Goal: Task Accomplishment & Management: Manage account settings

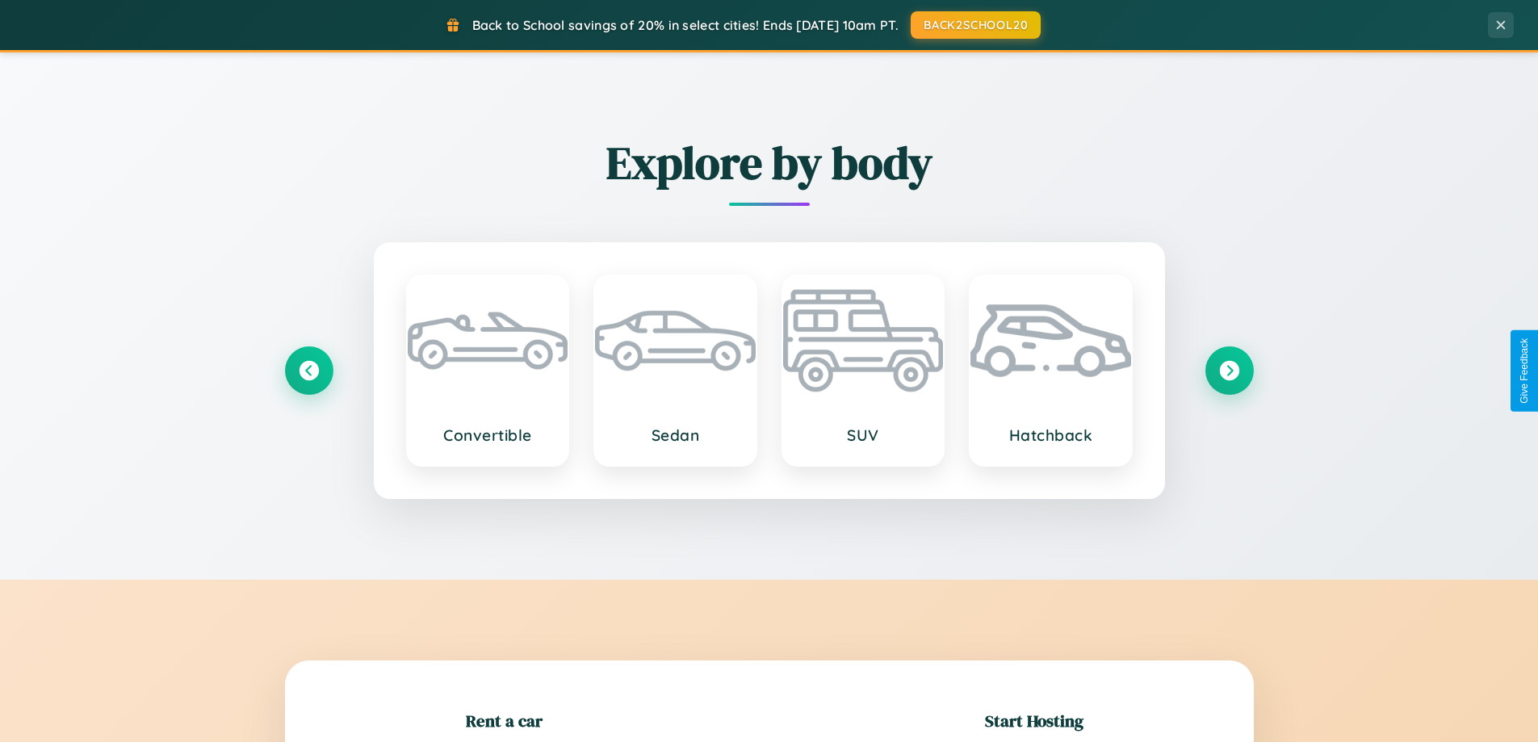
scroll to position [349, 0]
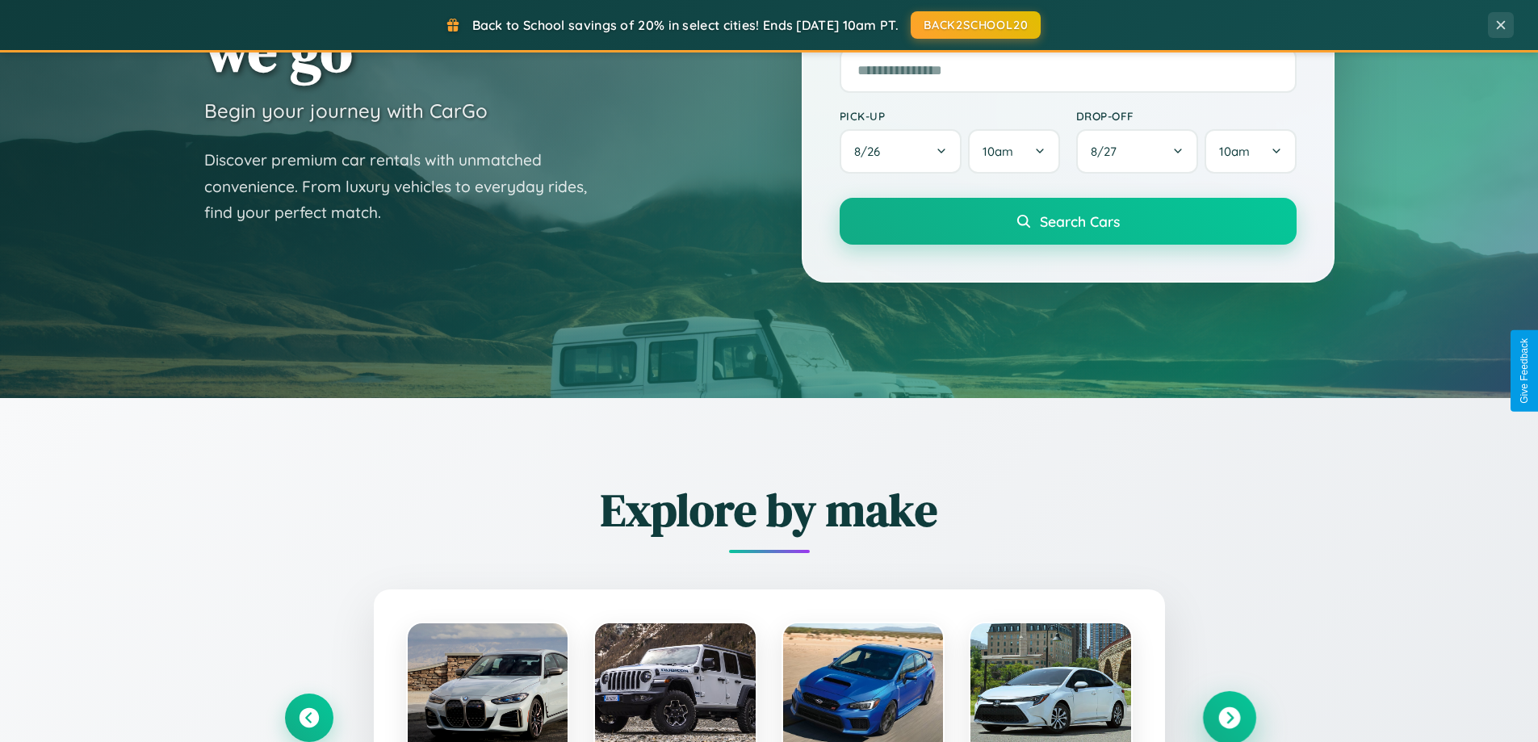
click at [1229, 718] on icon at bounding box center [1229, 718] width 22 height 22
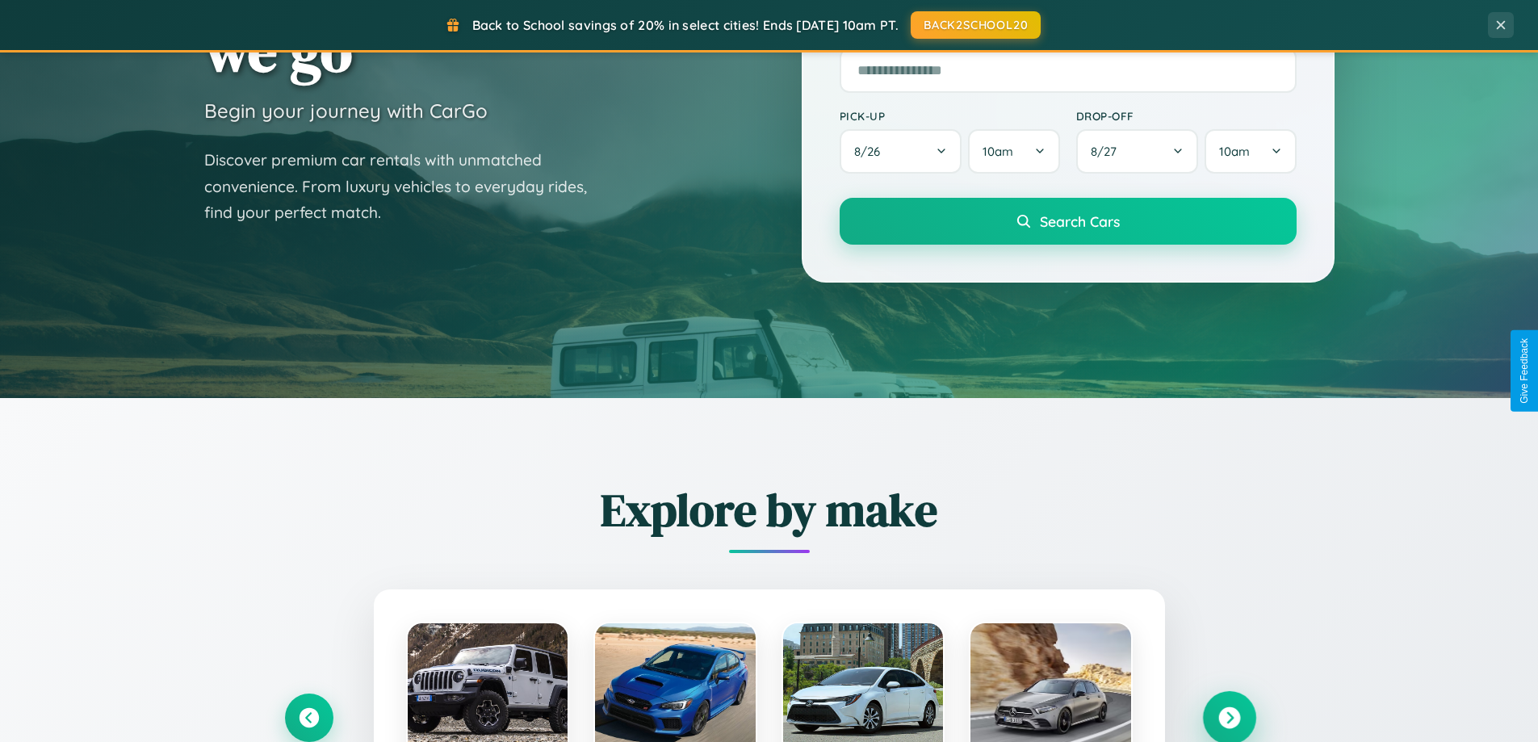
click at [1229, 716] on icon at bounding box center [1229, 718] width 22 height 22
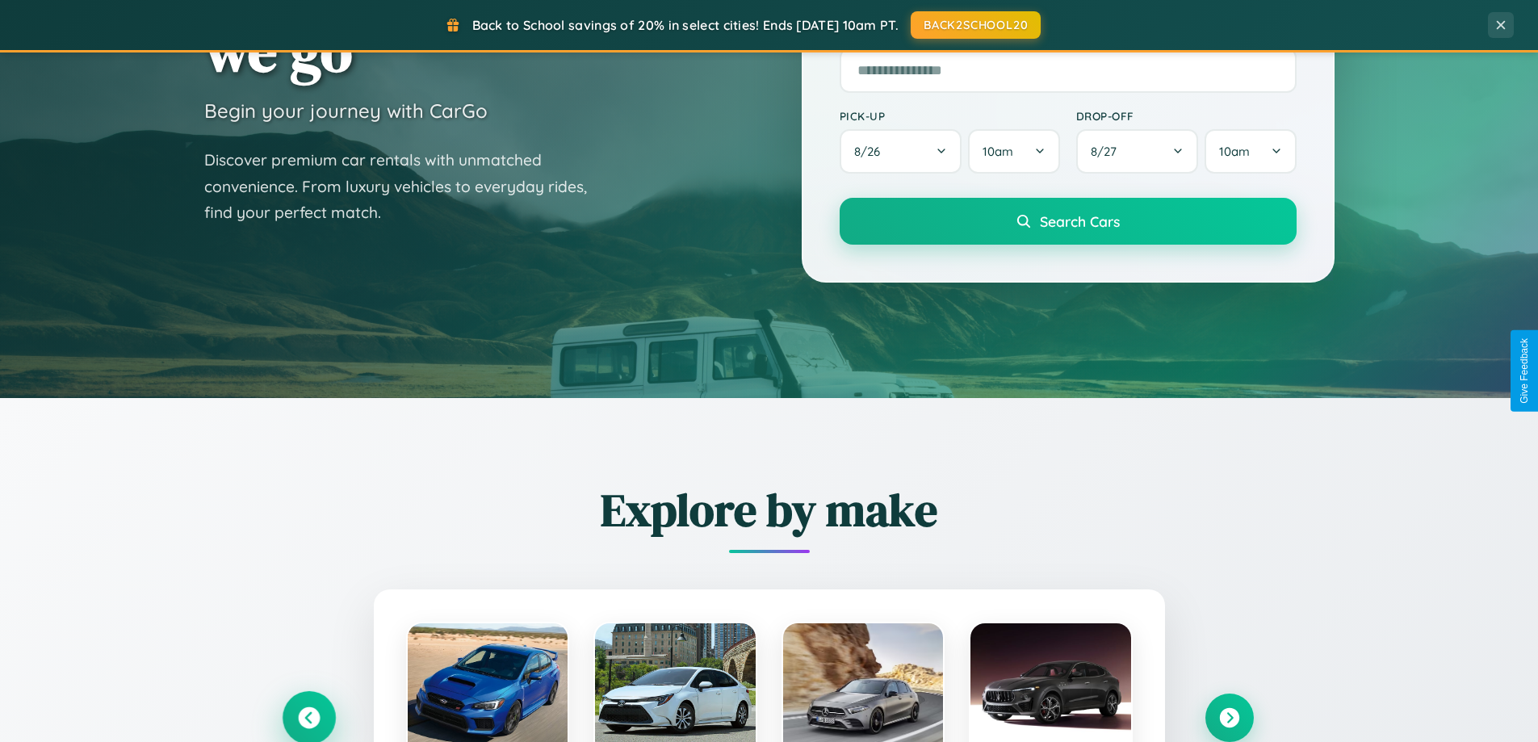
click at [308, 717] on icon at bounding box center [309, 718] width 22 height 22
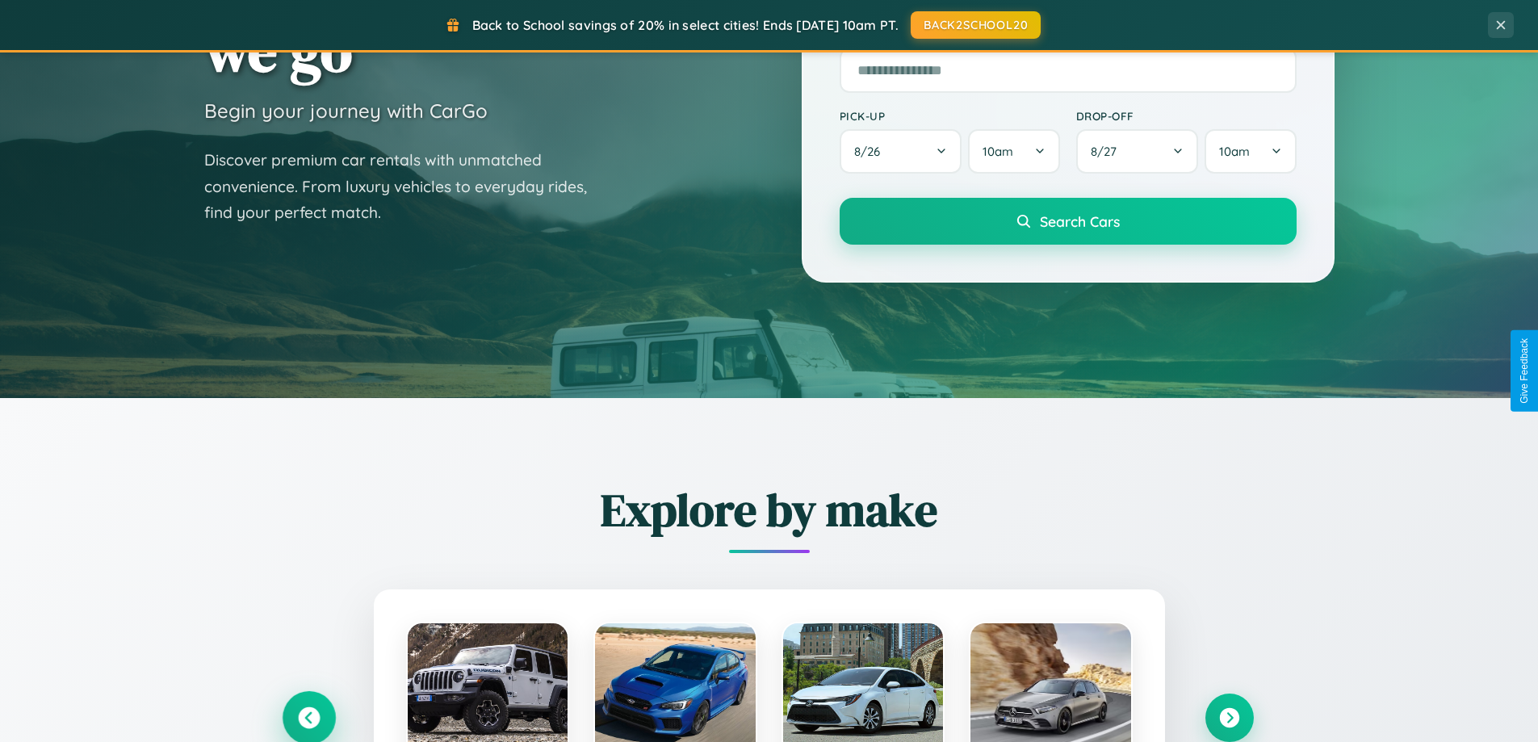
scroll to position [0, 0]
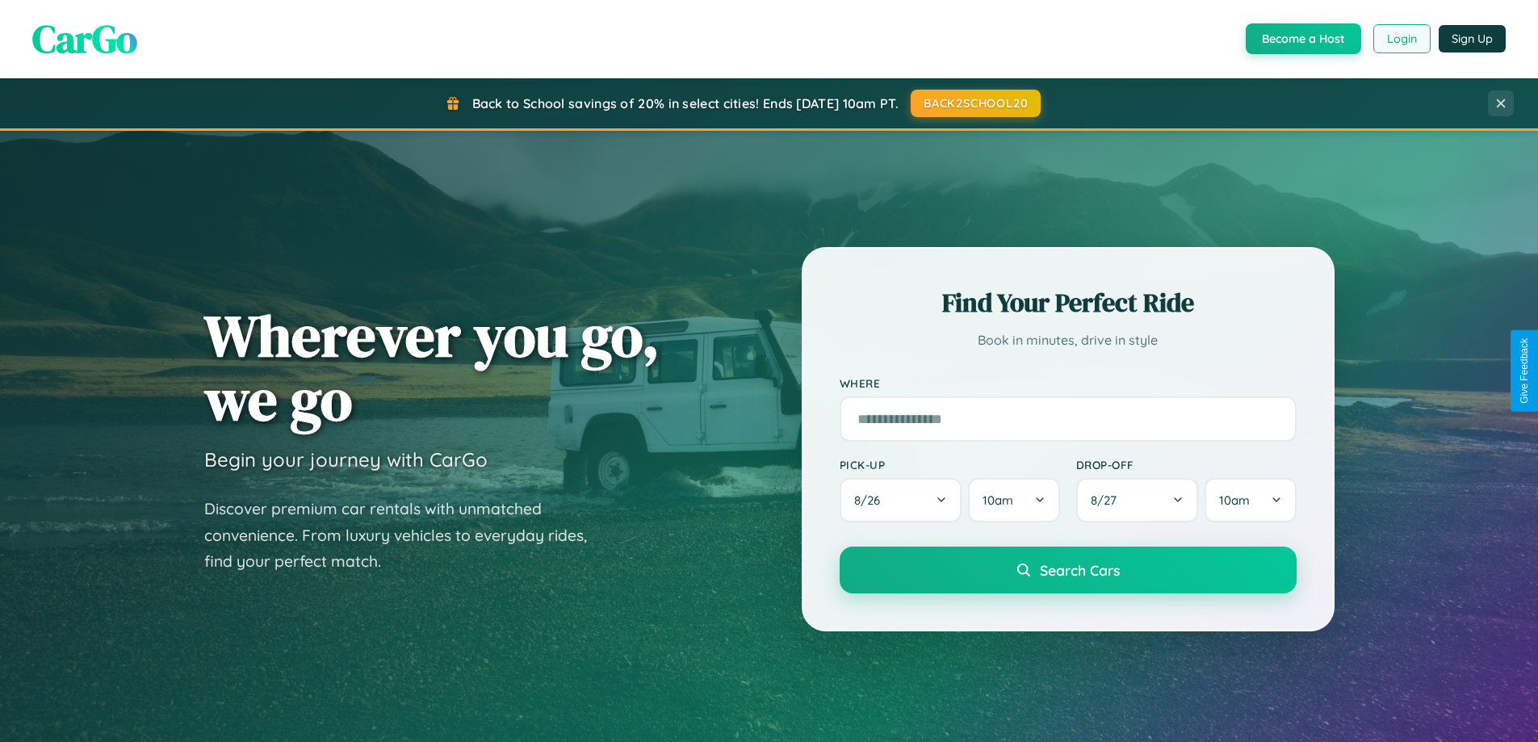
click at [1400, 39] on button "Login" at bounding box center [1401, 38] width 57 height 29
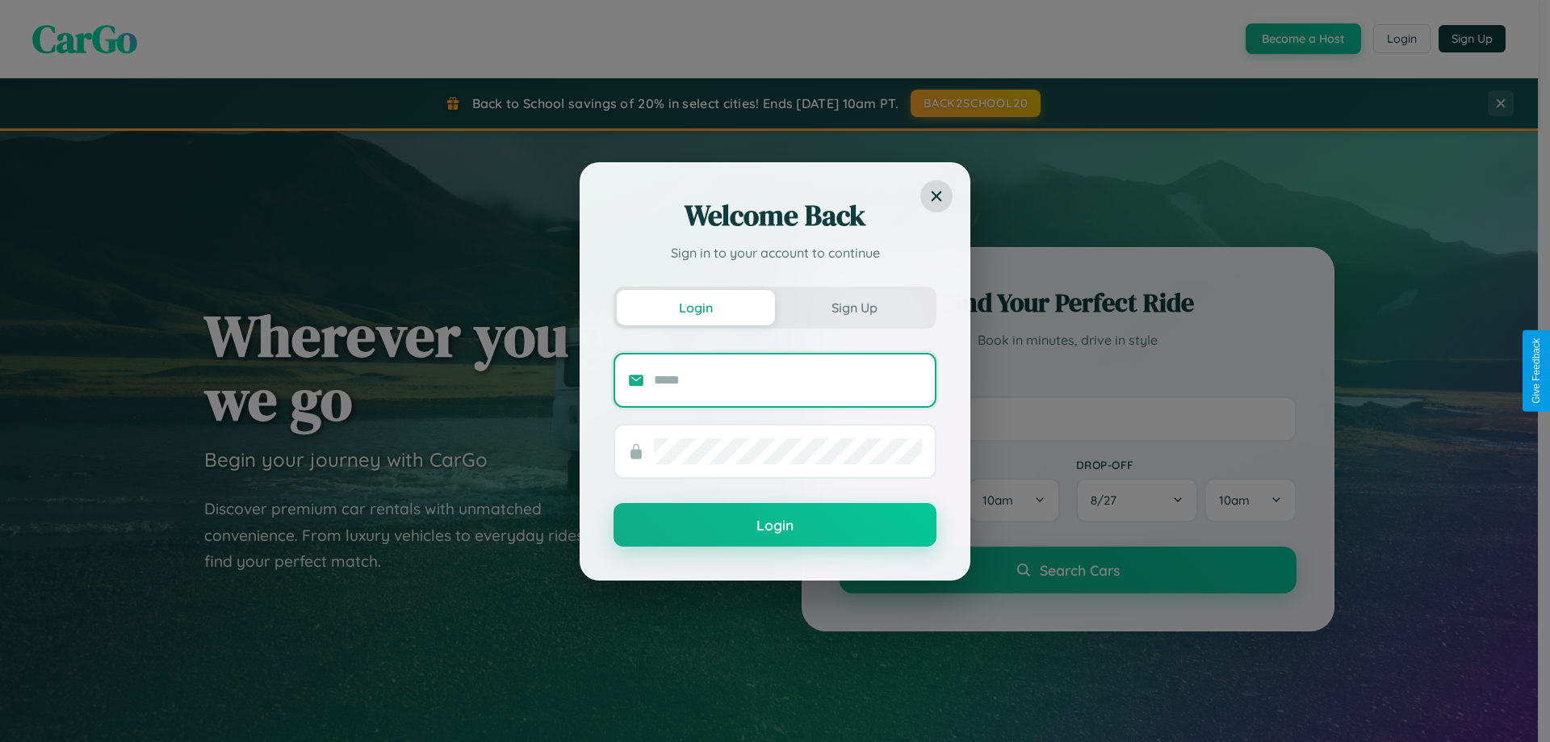
click at [788, 379] on input "text" at bounding box center [788, 380] width 268 height 26
type input "**********"
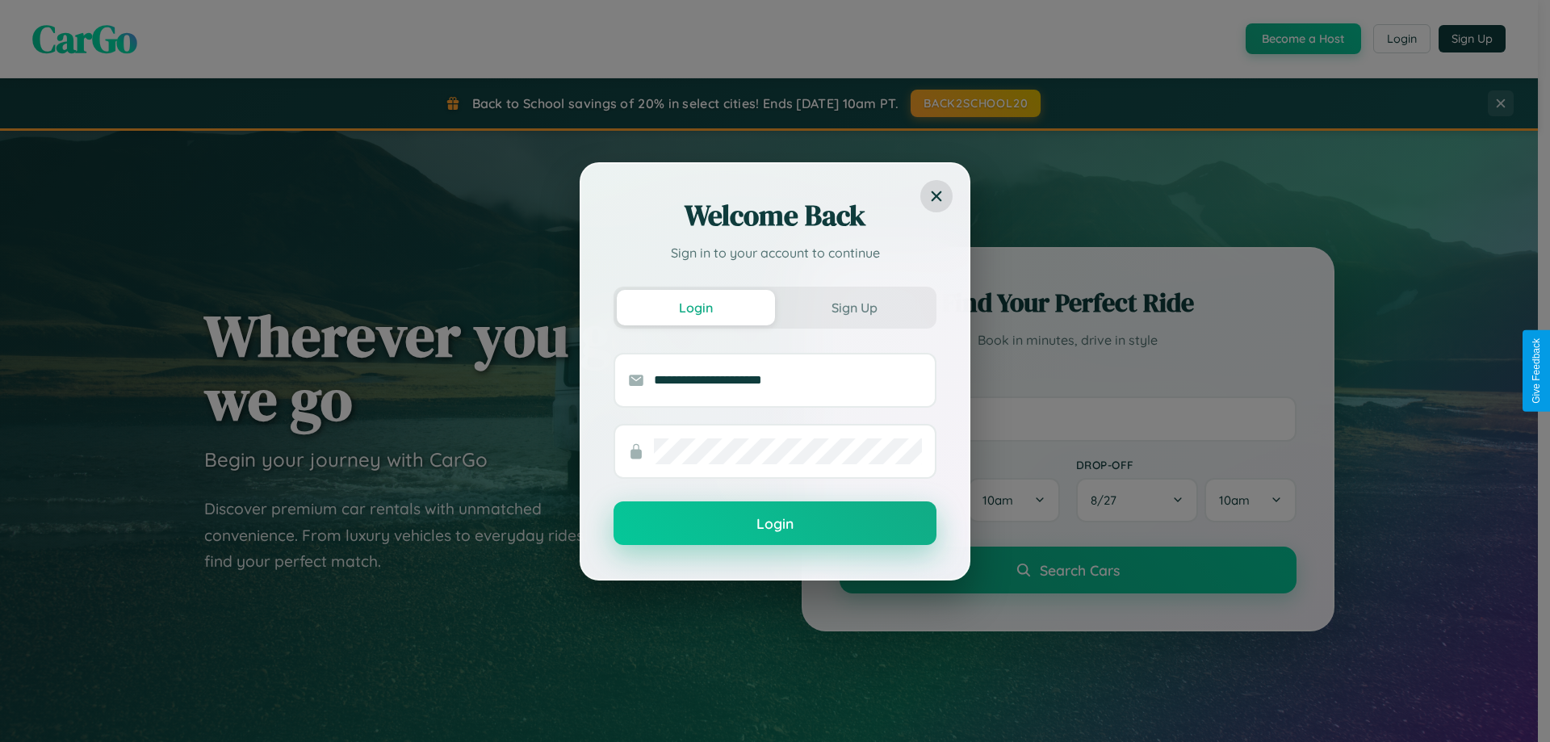
click at [775, 524] on button "Login" at bounding box center [774, 523] width 323 height 44
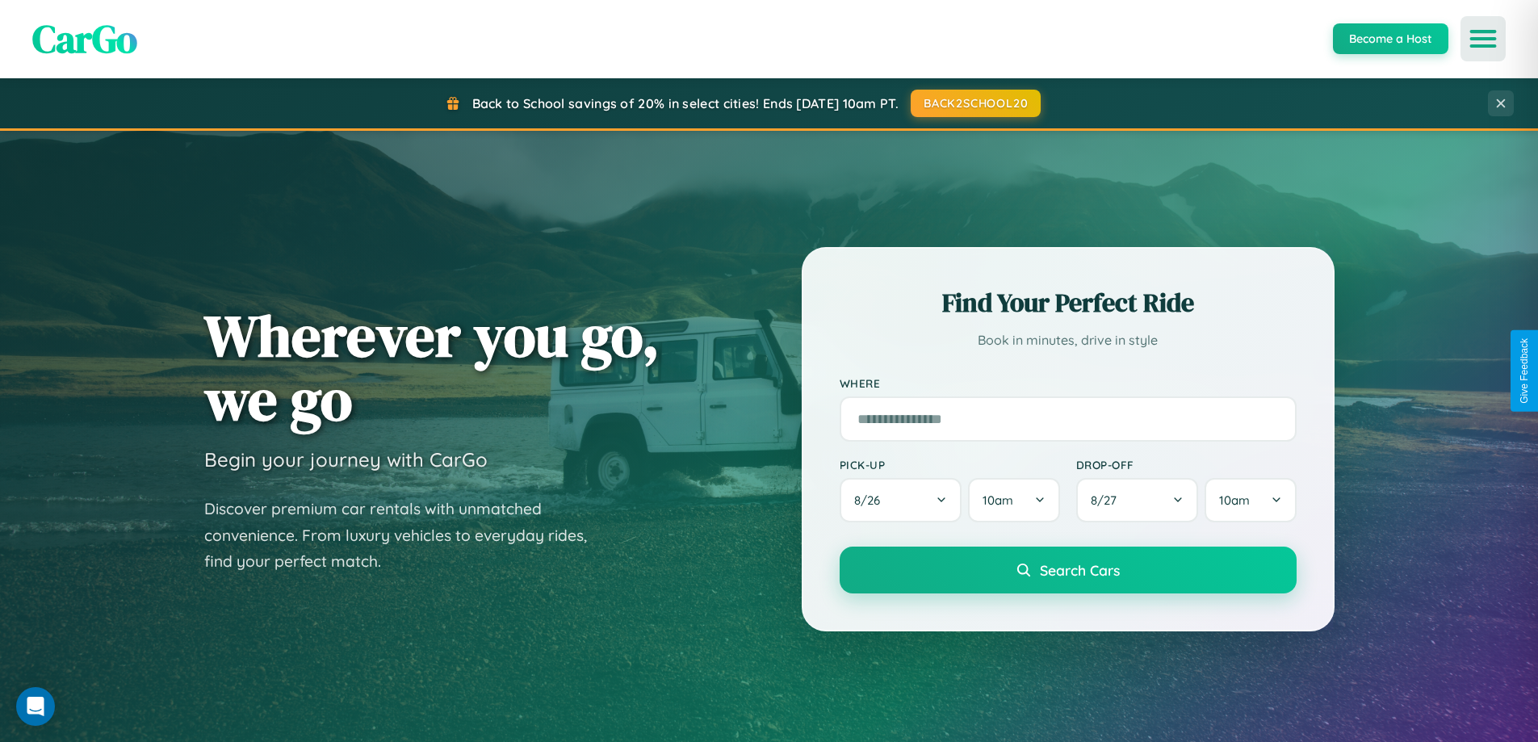
click at [1483, 39] on icon "Open menu" at bounding box center [1482, 38] width 23 height 15
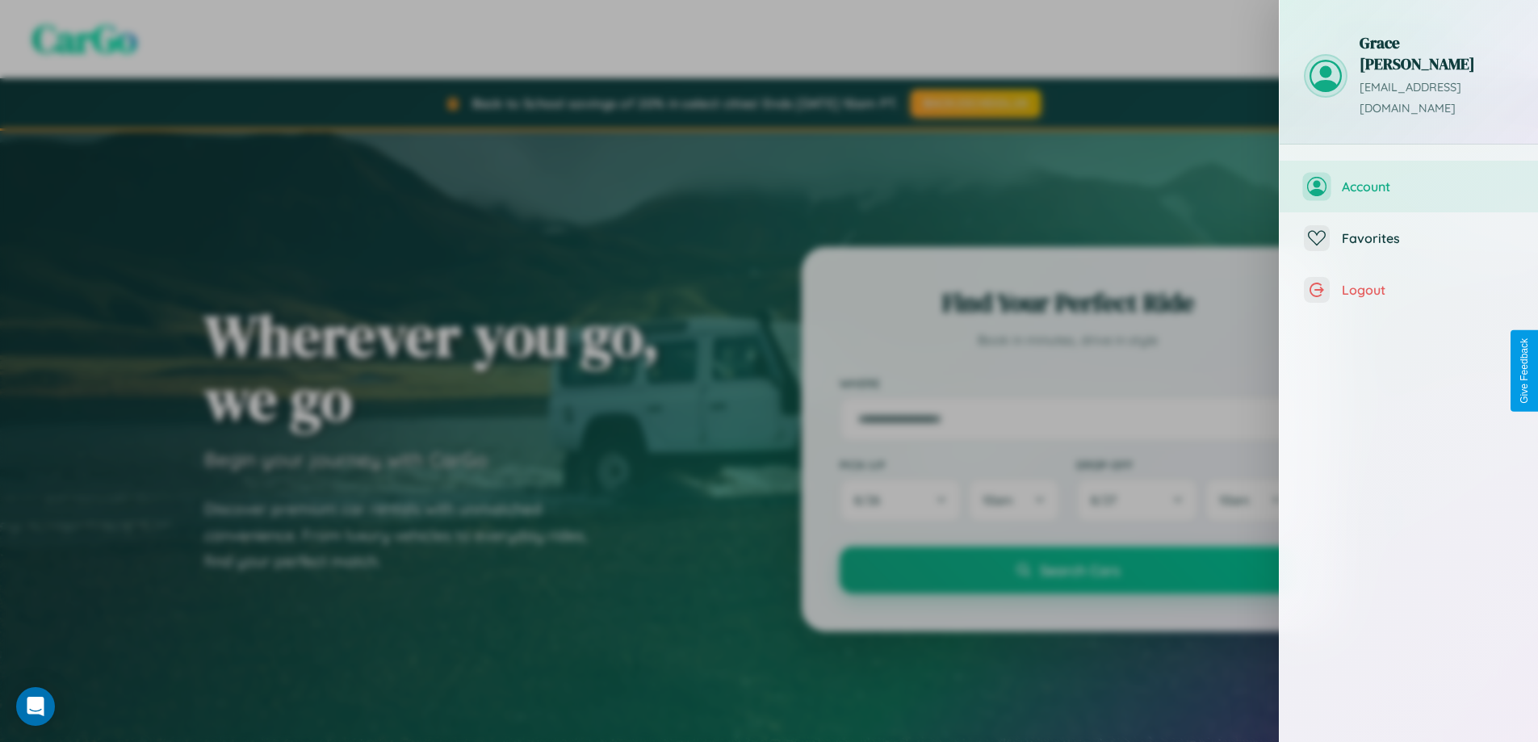
click at [1409, 178] on span "Account" at bounding box center [1428, 186] width 172 height 16
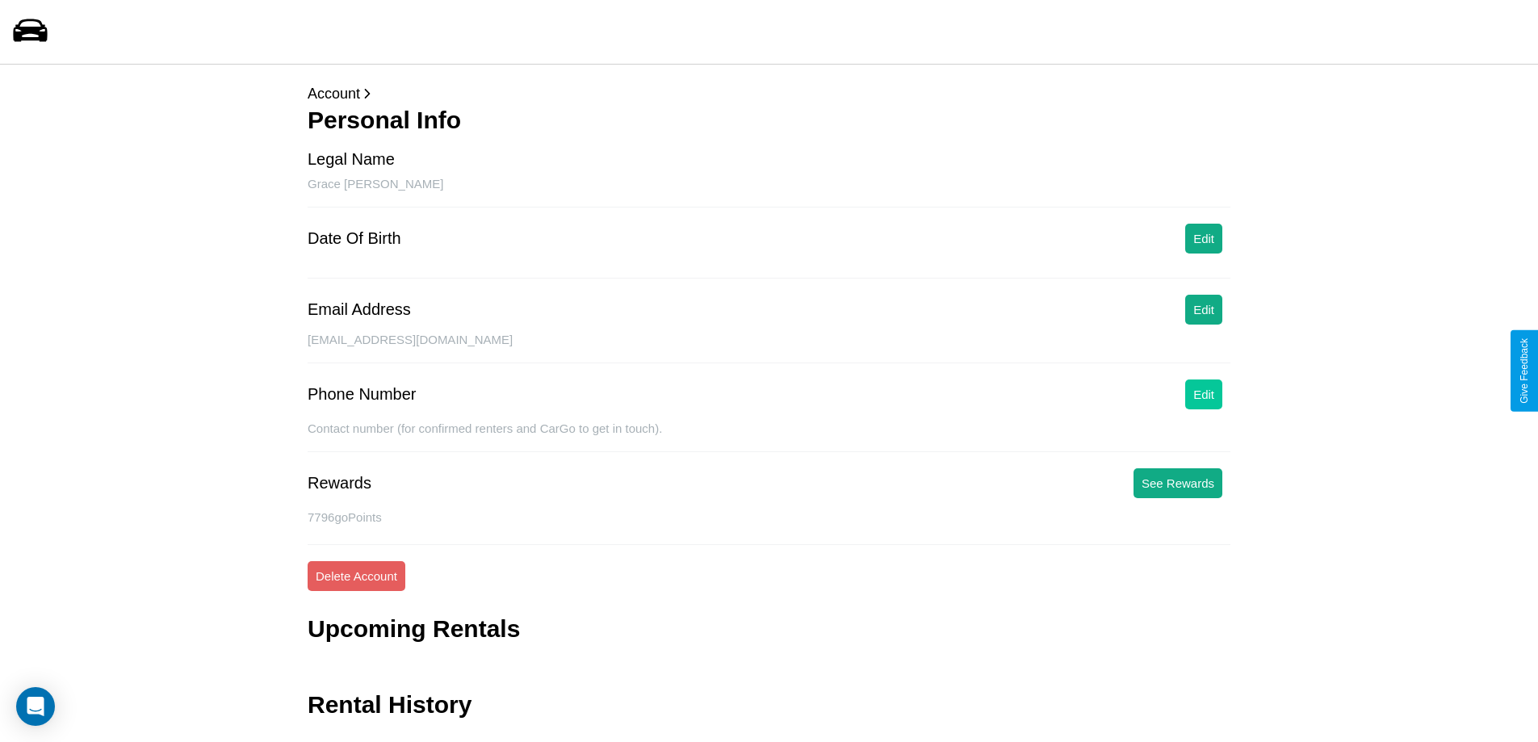
click at [1204, 394] on button "Edit" at bounding box center [1203, 394] width 37 height 30
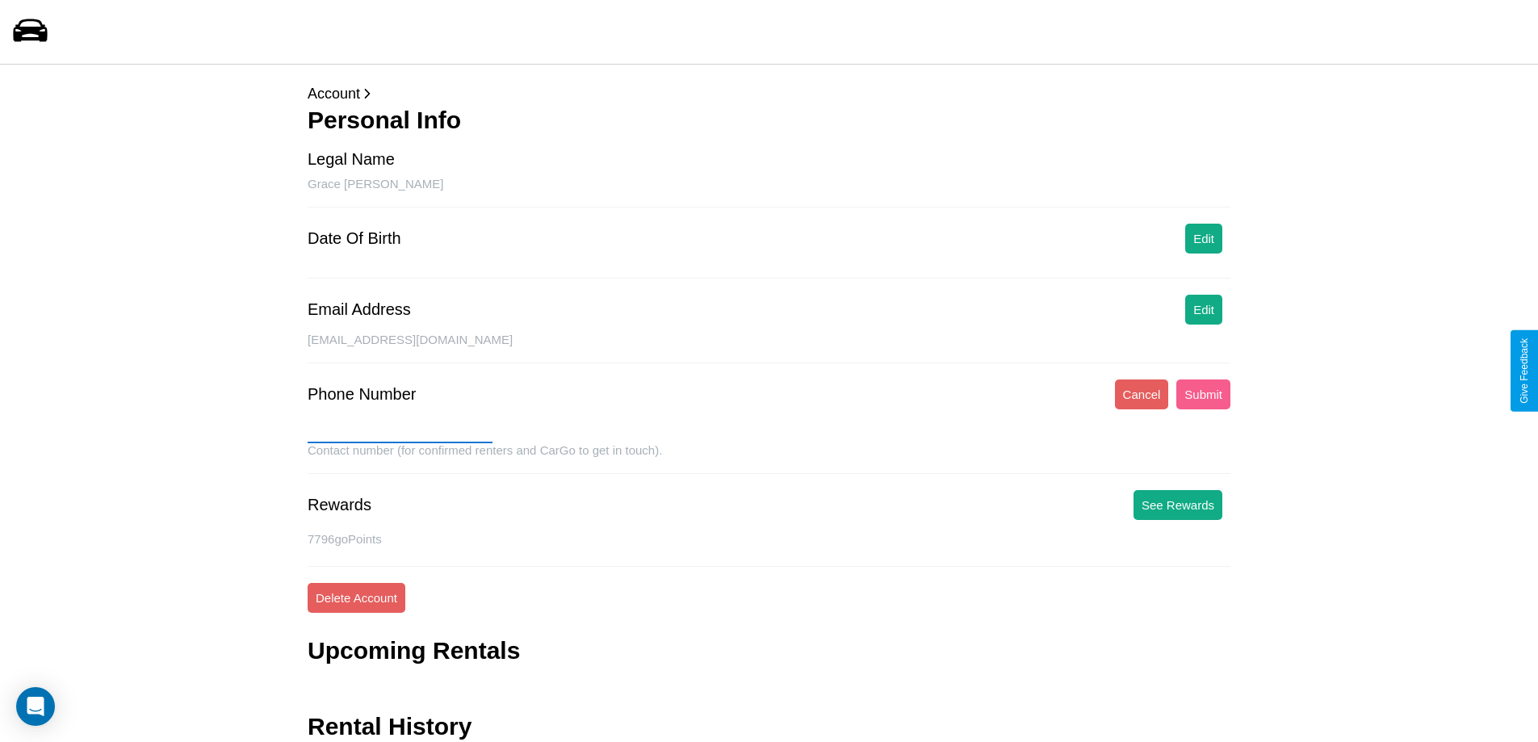
click at [400, 430] on input "text" at bounding box center [400, 430] width 185 height 26
type input "**********"
click at [1203, 394] on button "Submit" at bounding box center [1203, 394] width 54 height 30
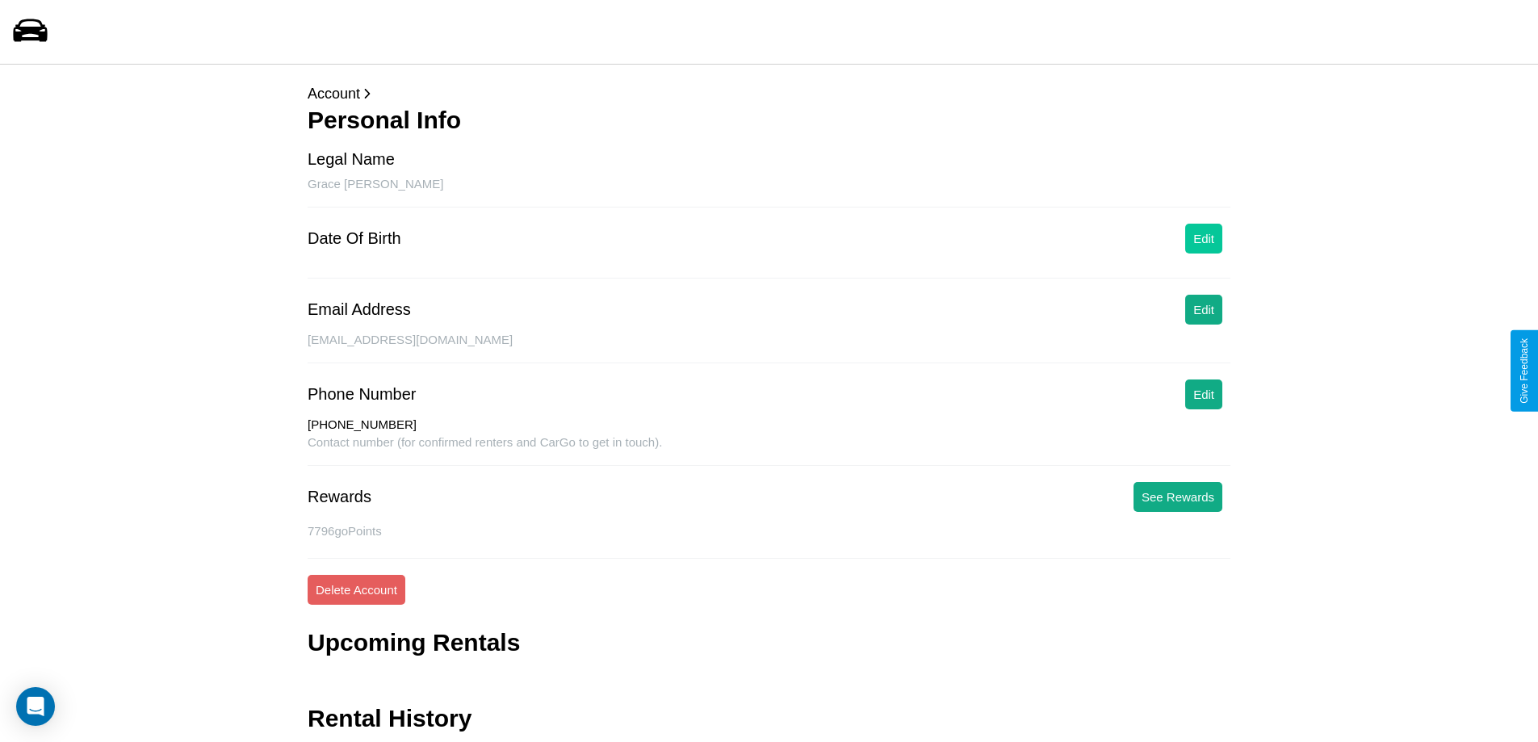
click at [1204, 238] on button "Edit" at bounding box center [1203, 239] width 37 height 30
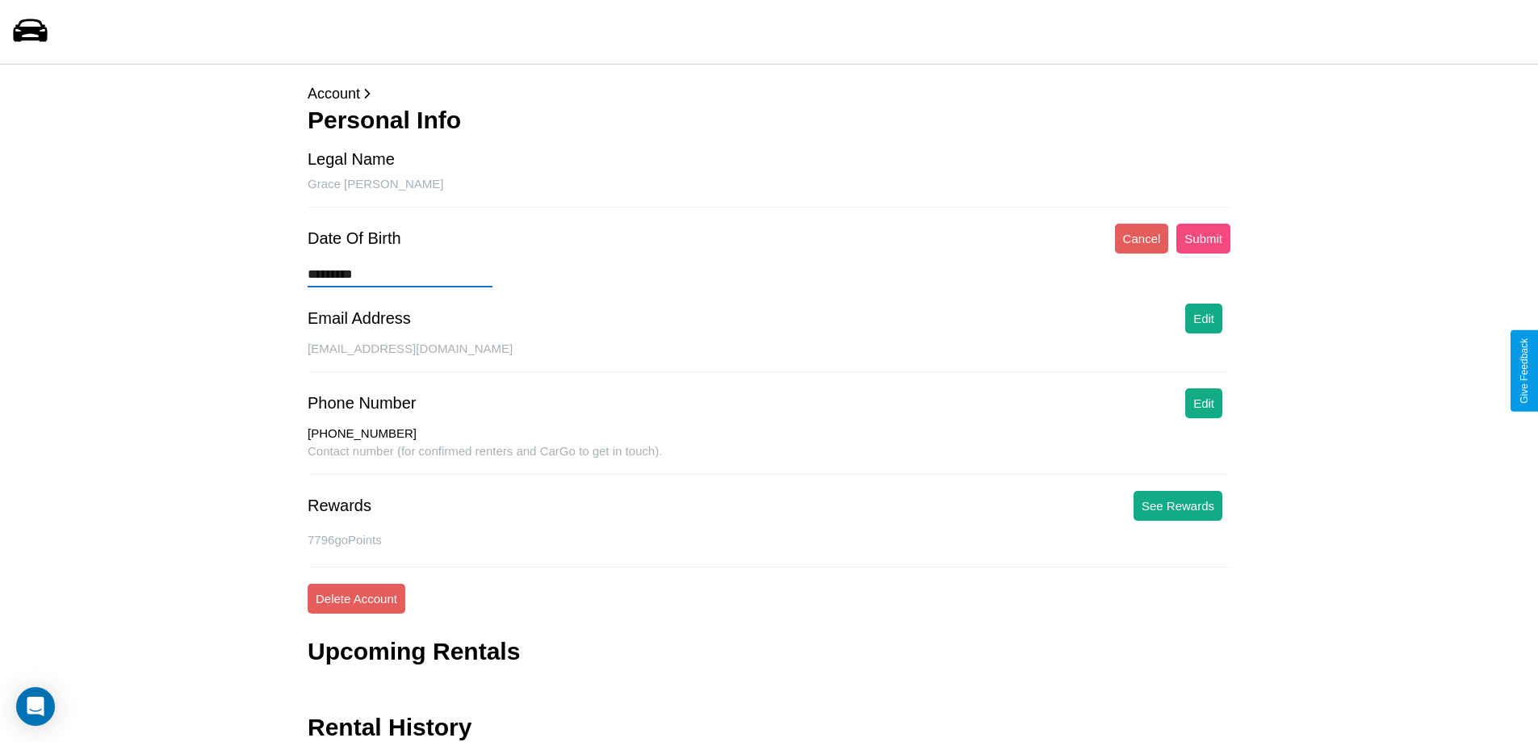
type input "*********"
click at [1203, 238] on button "Submit" at bounding box center [1203, 239] width 54 height 30
